Goal: Transaction & Acquisition: Purchase product/service

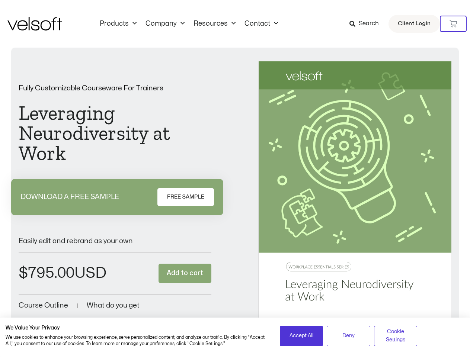
click at [235, 179] on div "Fully Customizable Courseware For Trainers Leveraging Neurodiversity at Work DO…" at bounding box center [235, 198] width 433 height 274
click at [453, 24] on icon at bounding box center [453, 23] width 7 height 7
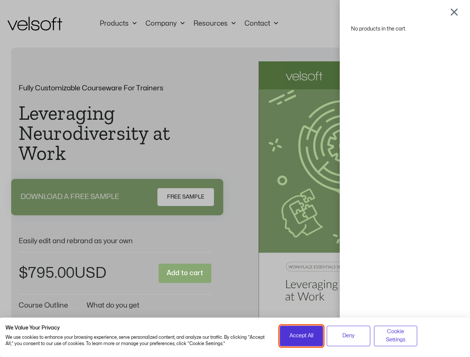
click at [301, 336] on span "Accept All" at bounding box center [302, 336] width 24 height 8
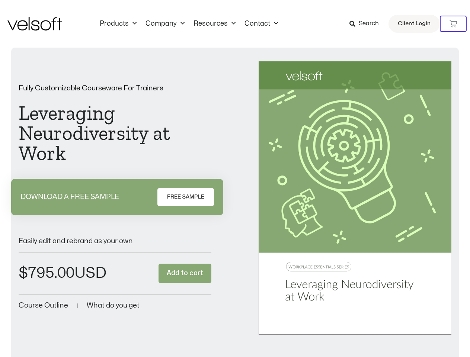
click at [235, 179] on div "No products in the cart." at bounding box center [235, 179] width 0 height 0
click at [396, 336] on div "Fully Customizable Courseware For Trainers Leveraging Neurodiversity at Work DO…" at bounding box center [235, 204] width 448 height 313
